Goal: Task Accomplishment & Management: Use online tool/utility

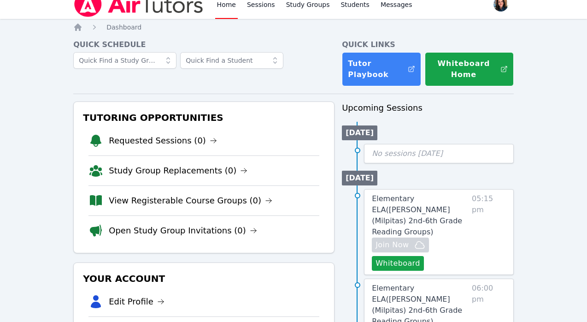
scroll to position [13, 0]
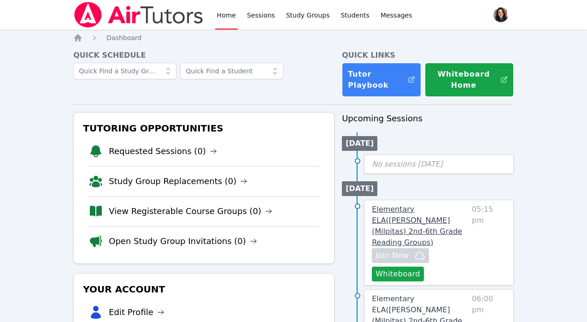
click at [398, 209] on span "Elementary ELA ( [PERSON_NAME] (Milpitas) 2nd-6th Grade Reading Groups )" at bounding box center [417, 226] width 90 height 42
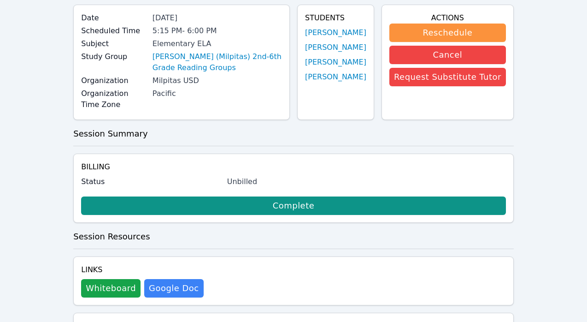
scroll to position [72, 0]
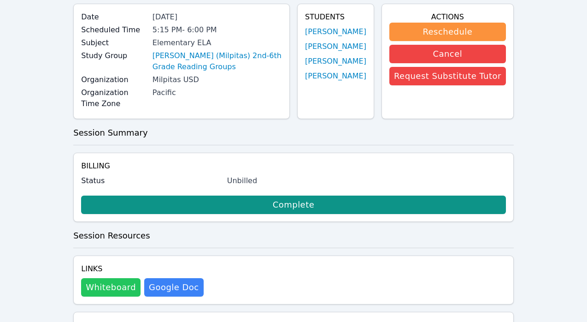
click at [122, 284] on button "Whiteboard" at bounding box center [110, 287] width 59 height 18
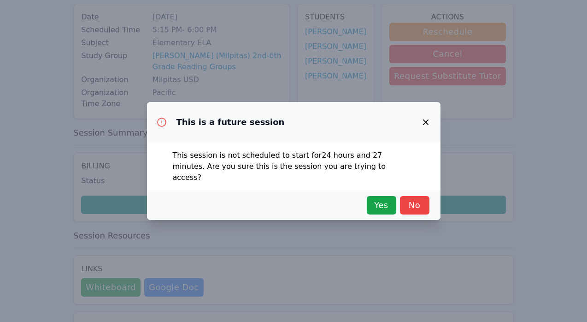
click at [428, 126] on icon "button" at bounding box center [425, 122] width 11 height 11
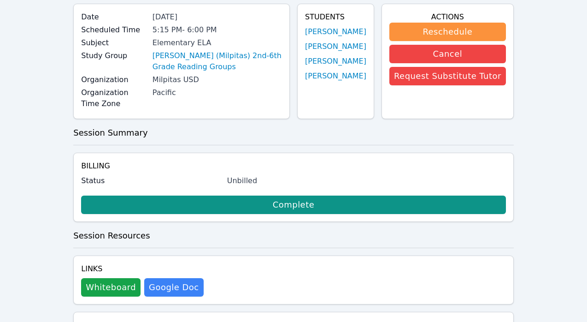
scroll to position [0, 0]
